Goal: Book appointment/travel/reservation

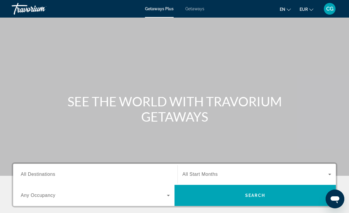
click at [201, 11] on span "Getaways" at bounding box center [195, 8] width 19 height 5
click at [114, 177] on input "Destination All Destinations" at bounding box center [95, 174] width 149 height 7
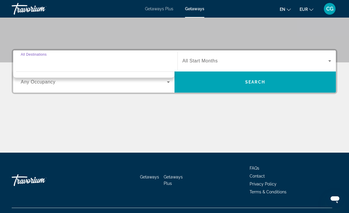
scroll to position [125, 0]
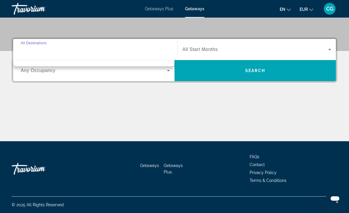
click at [45, 48] on input "Destination All Destinations" at bounding box center [95, 49] width 149 height 7
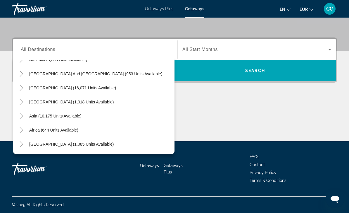
scroll to position [95, 0]
click at [21, 118] on icon "Toggle Asia (10,175 units available)" at bounding box center [21, 116] width 6 height 6
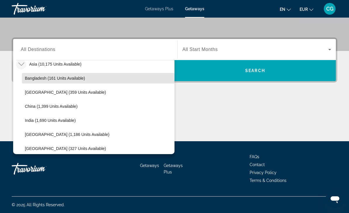
scroll to position [164, 0]
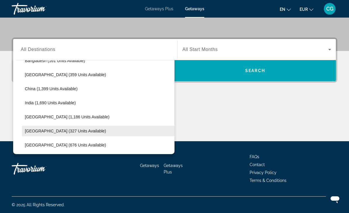
click at [60, 133] on span "[GEOGRAPHIC_DATA] (327 units available)" at bounding box center [65, 130] width 81 height 5
type input "**********"
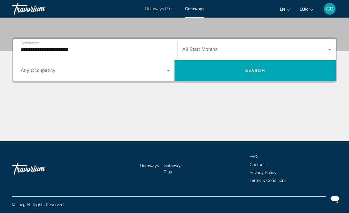
click at [221, 52] on span "Search widget" at bounding box center [256, 49] width 146 height 7
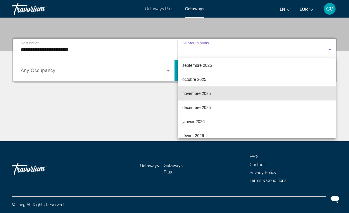
scroll to position [18, 0]
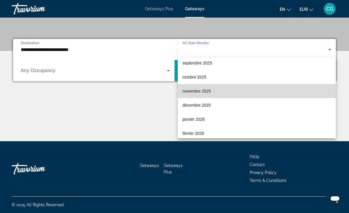
click at [227, 90] on mat-option "novembre 2025" at bounding box center [257, 91] width 158 height 14
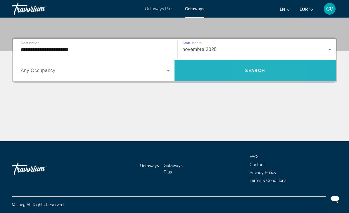
click at [248, 75] on span "Search widget" at bounding box center [256, 70] width 162 height 14
